Goal: Information Seeking & Learning: Learn about a topic

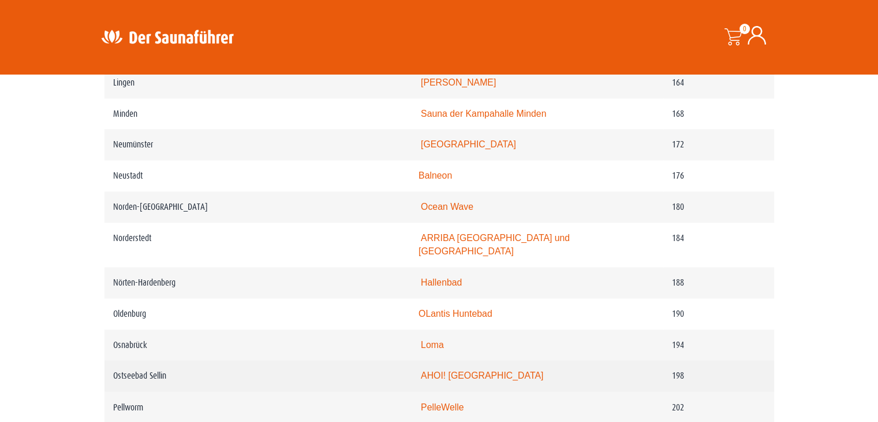
scroll to position [1848, 0]
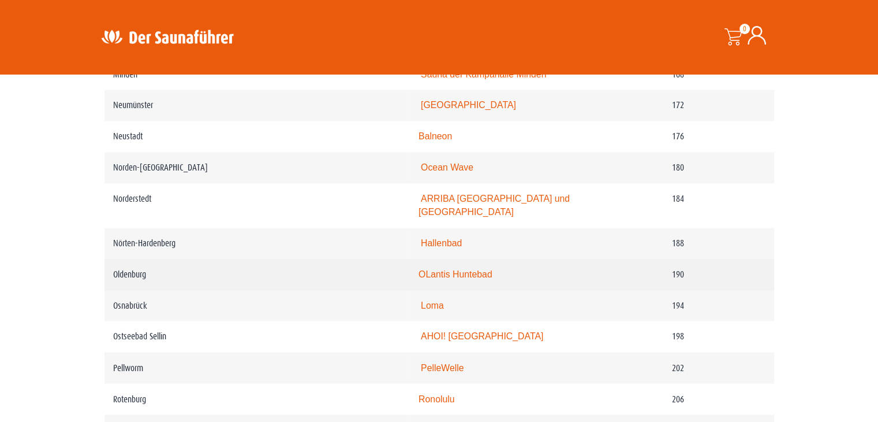
click at [402, 261] on td "Oldenburg" at bounding box center [258, 274] width 306 height 31
click at [475, 269] on link "OLantis Huntebad" at bounding box center [456, 274] width 74 height 10
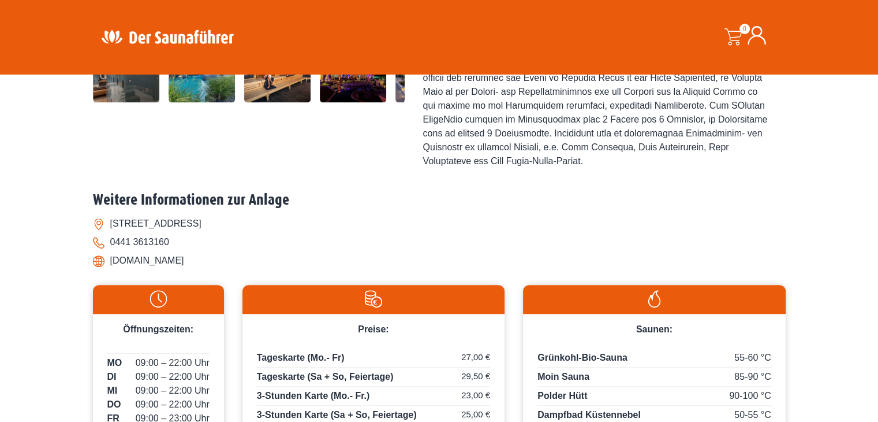
scroll to position [520, 0]
